Goal: Check status

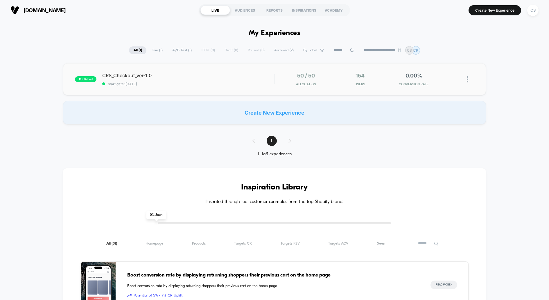
click at [360, 89] on div "published CRS_Checkout_ver-1.0 start date: [DATE] 50 / 50 Allocation 154 Users …" at bounding box center [274, 79] width 423 height 32
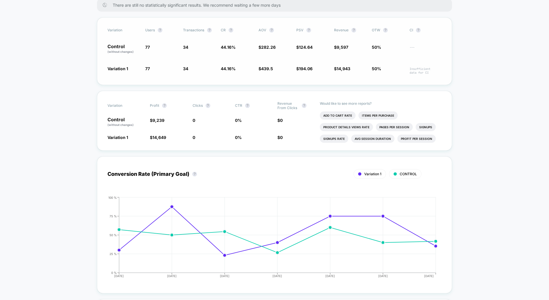
scroll to position [92, 0]
